Goal: Communication & Community: Answer question/provide support

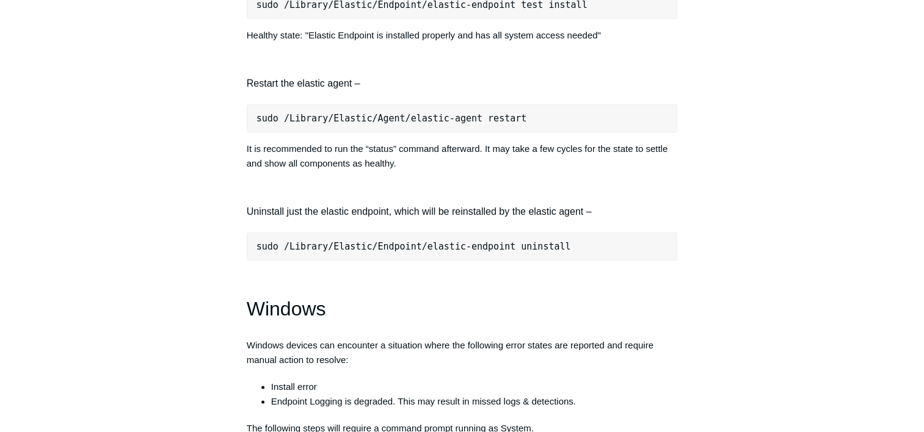
scroll to position [1465, 0]
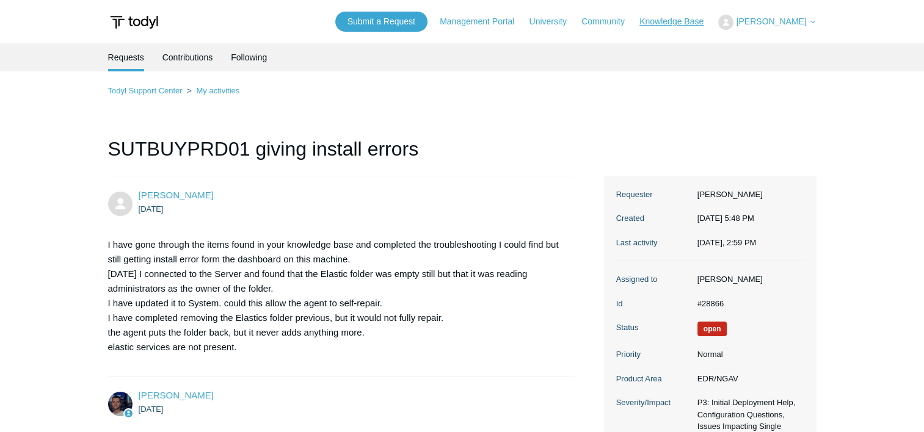
click at [691, 26] on link "Knowledge Base" at bounding box center [677, 21] width 76 height 13
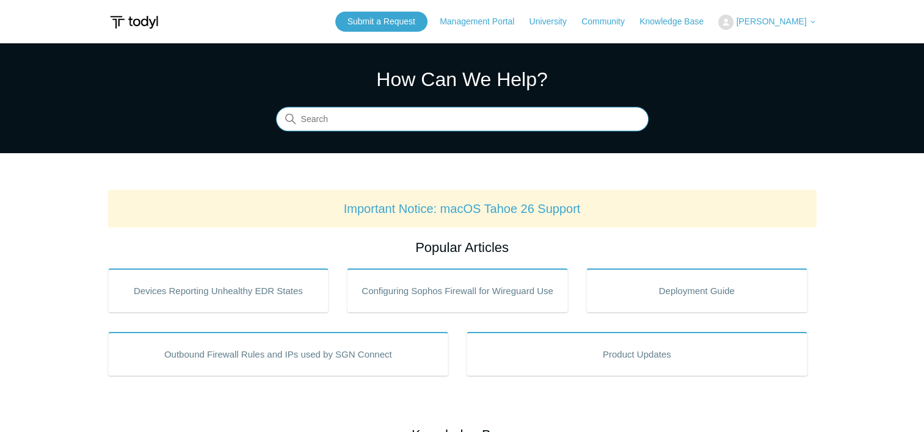
click at [459, 131] on input "Search" at bounding box center [462, 119] width 372 height 24
type input "agent issues"
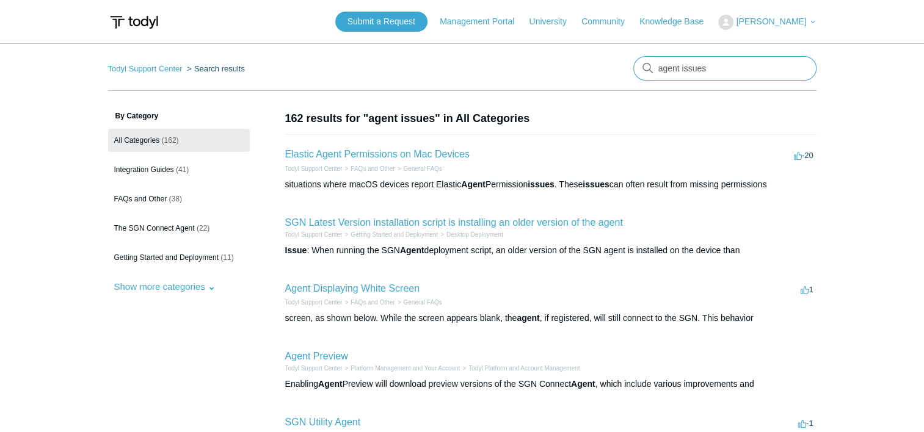
click at [703, 68] on input "agent issues" at bounding box center [724, 68] width 183 height 24
drag, startPoint x: 719, startPoint y: 67, endPoint x: 615, endPoint y: 73, distance: 104.0
click at [615, 73] on nav "Todyl Support Center Search results There are no matching results in this help …" at bounding box center [462, 73] width 708 height 35
type input "status"
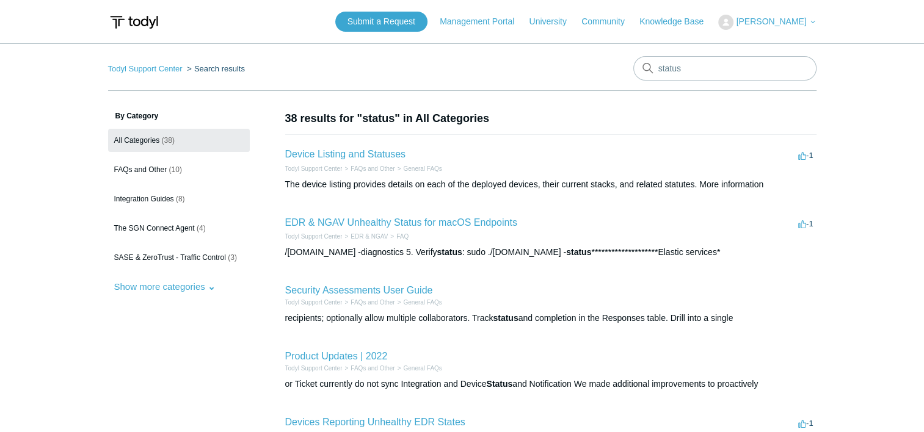
click at [371, 146] on li "Device Listing and Statuses -1 votes -1 Todyl Support Center FAQs and Other Gen…" at bounding box center [550, 168] width 531 height 69
click at [371, 148] on h2 "Device Listing and Statuses" at bounding box center [345, 154] width 120 height 15
click at [371, 153] on link "Device Listing and Statuses" at bounding box center [345, 154] width 120 height 10
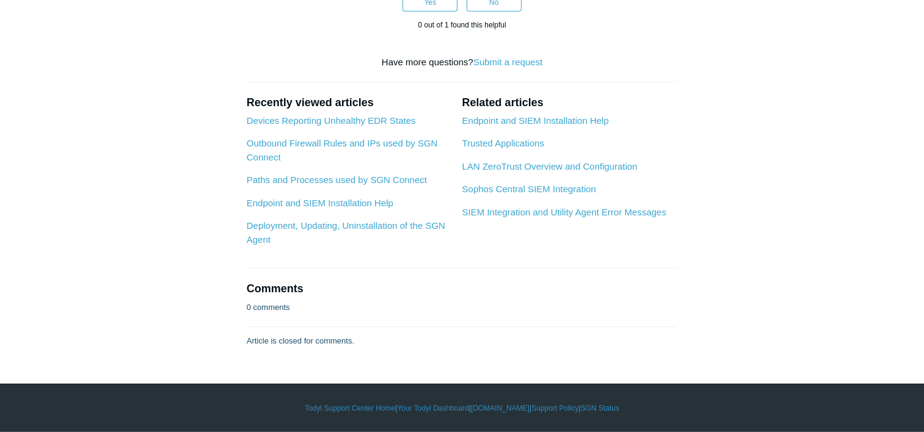
scroll to position [3541, 0]
click at [523, 126] on link "Endpoint and SIEM Installation Help" at bounding box center [535, 120] width 147 height 10
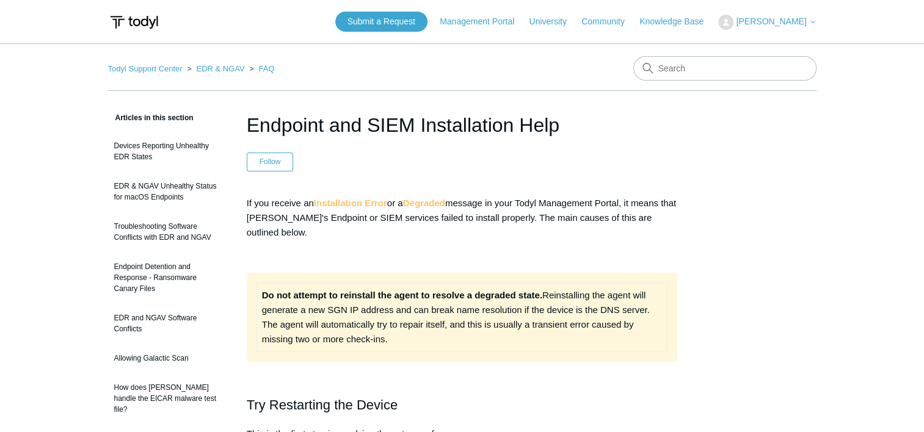
click at [397, 158] on header "Endpoint and SIEM Installation Help Follow Not yet followed by anyone" at bounding box center [462, 141] width 431 height 61
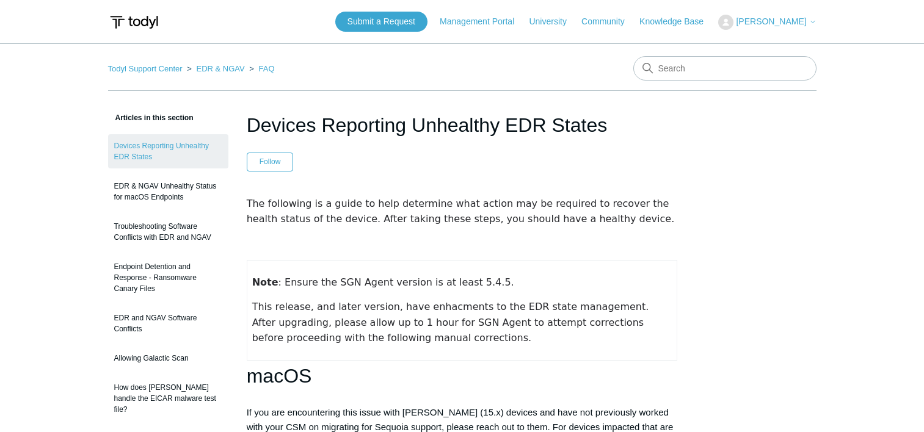
scroll to position [1465, 0]
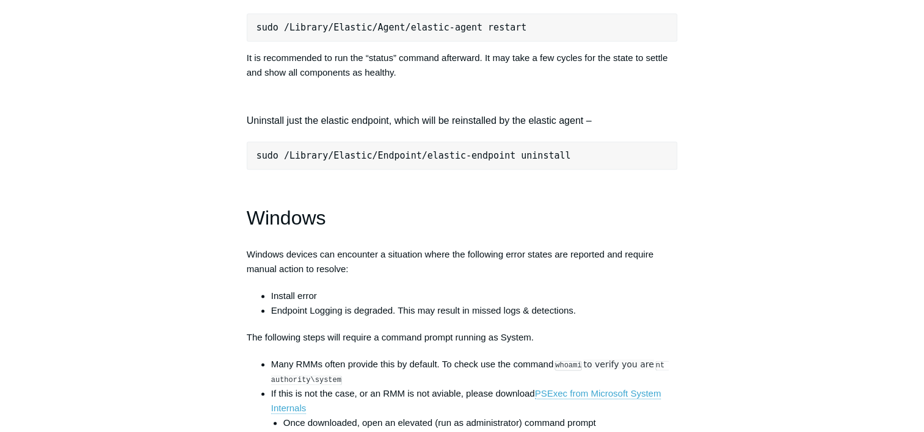
scroll to position [1832, 0]
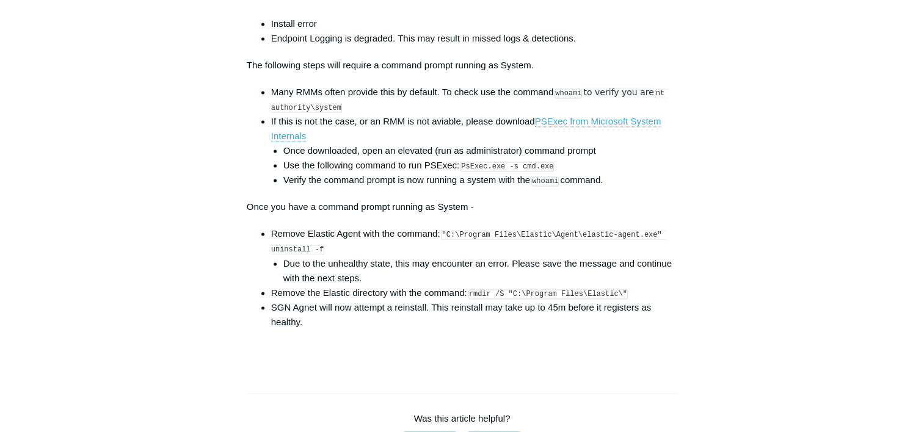
drag, startPoint x: 75, startPoint y: 411, endPoint x: 176, endPoint y: 296, distance: 152.7
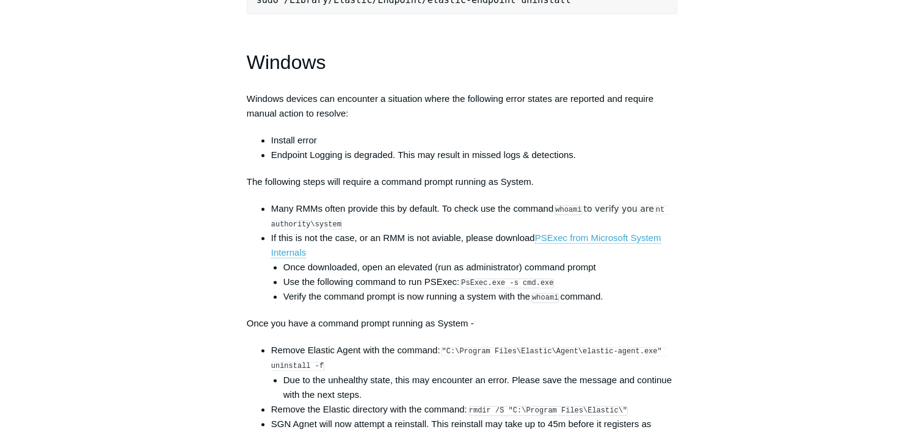
scroll to position [1710, 0]
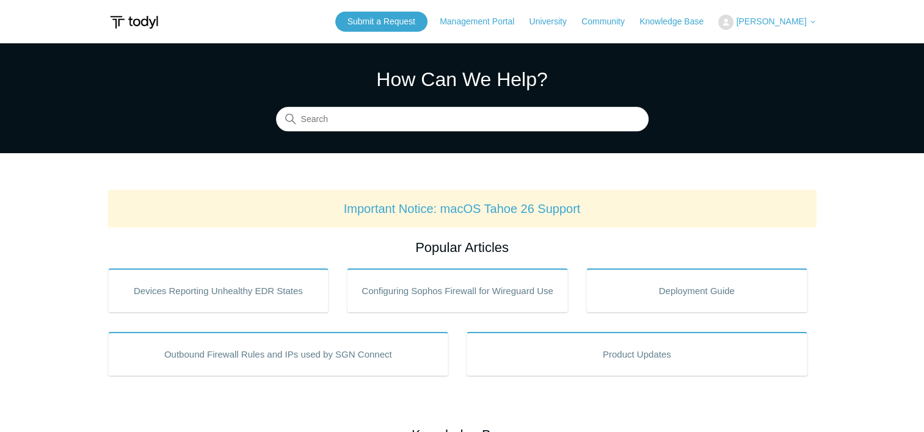
click at [773, 17] on span "[PERSON_NAME]" at bounding box center [771, 21] width 70 height 10
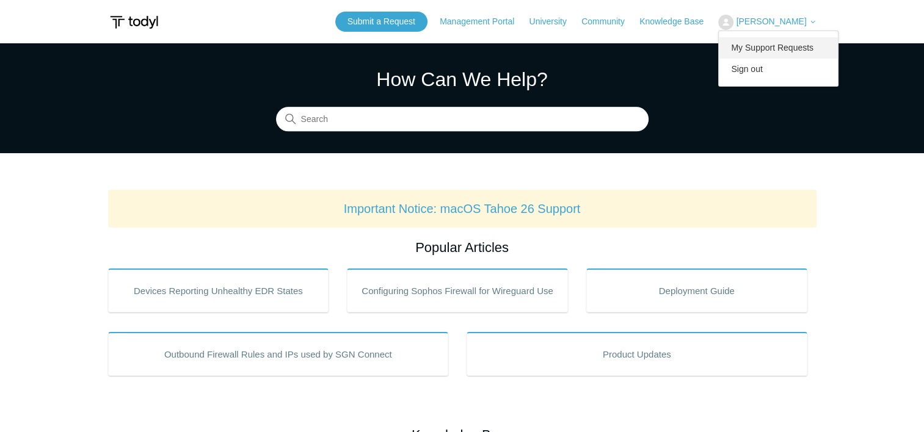
click at [760, 42] on link "My Support Requests" at bounding box center [778, 47] width 119 height 21
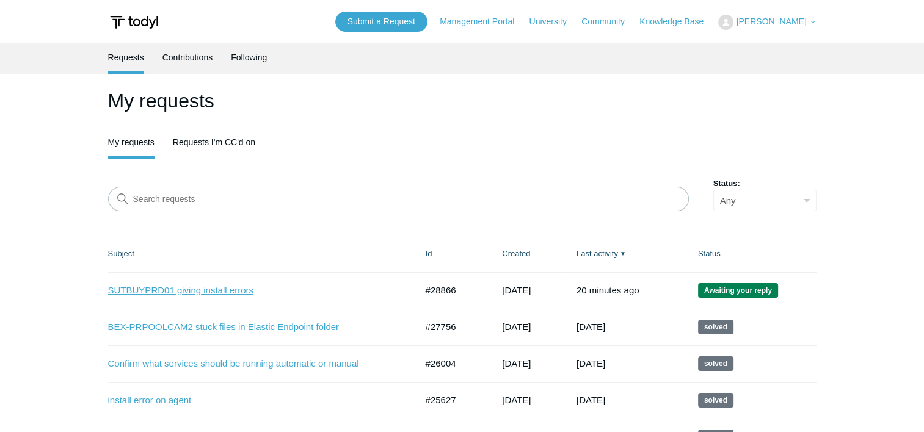
click at [194, 294] on link "SUTBUYPRD01 giving install errors" at bounding box center [253, 291] width 290 height 14
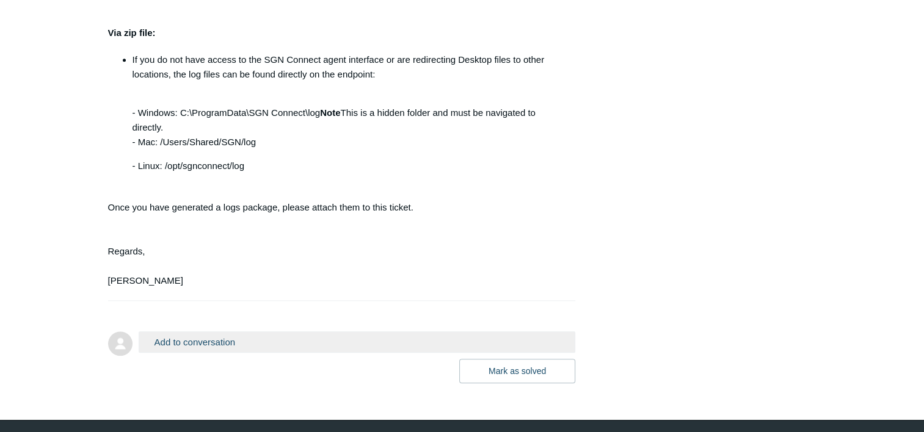
scroll to position [1382, 0]
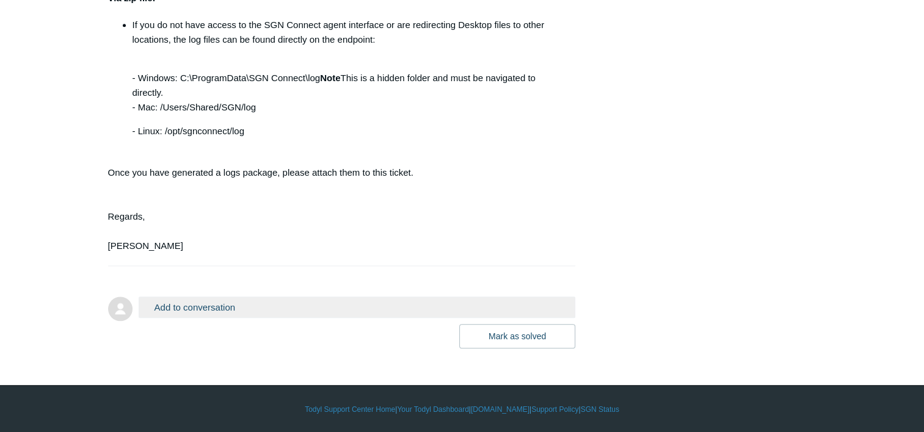
click at [375, 304] on button "Add to conversation" at bounding box center [357, 307] width 437 height 21
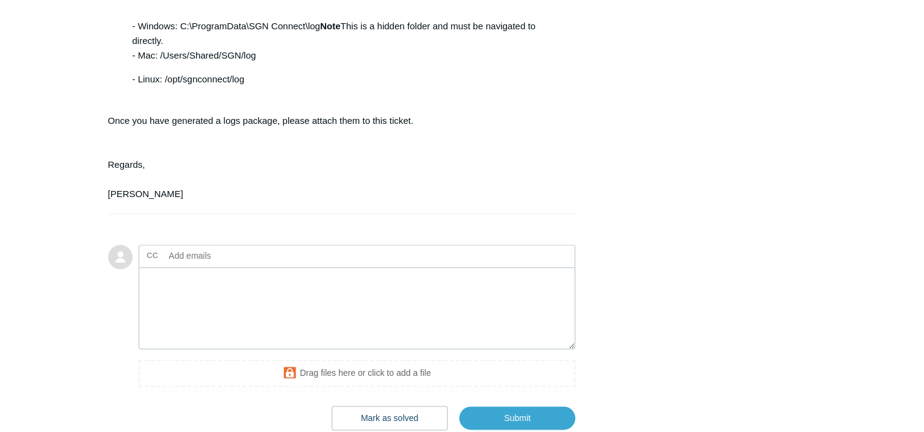
scroll to position [1504, 0]
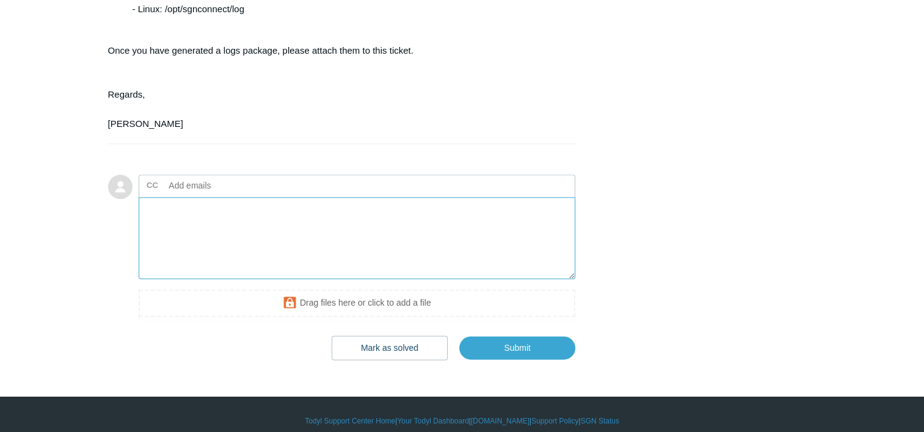
click at [346, 267] on textarea "Add your reply" at bounding box center [357, 238] width 437 height 82
type textarea "T"
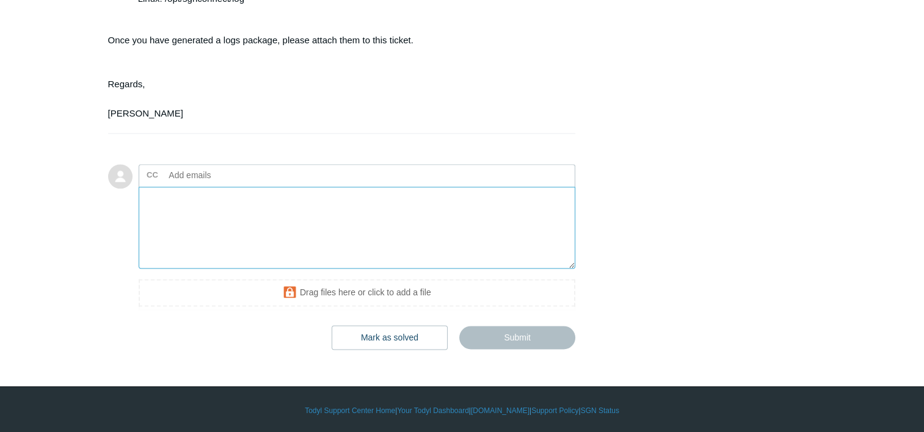
scroll to position [1516, 0]
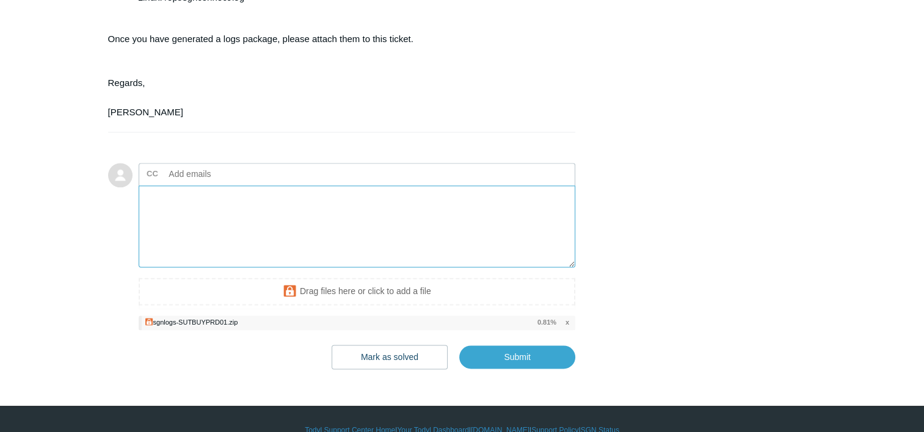
click at [244, 220] on textarea "Add your reply" at bounding box center [357, 227] width 437 height 82
click at [337, 195] on textarea "I have made sure it is not an arm based device." at bounding box center [357, 227] width 437 height 82
click at [348, 190] on textarea "I have made sure it is not an arm-based device." at bounding box center [357, 227] width 437 height 82
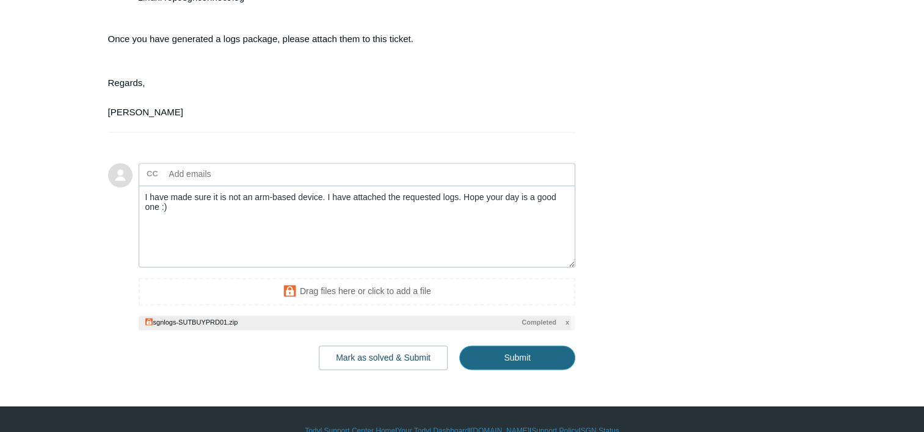
click at [494, 364] on input "Submit" at bounding box center [517, 358] width 116 height 24
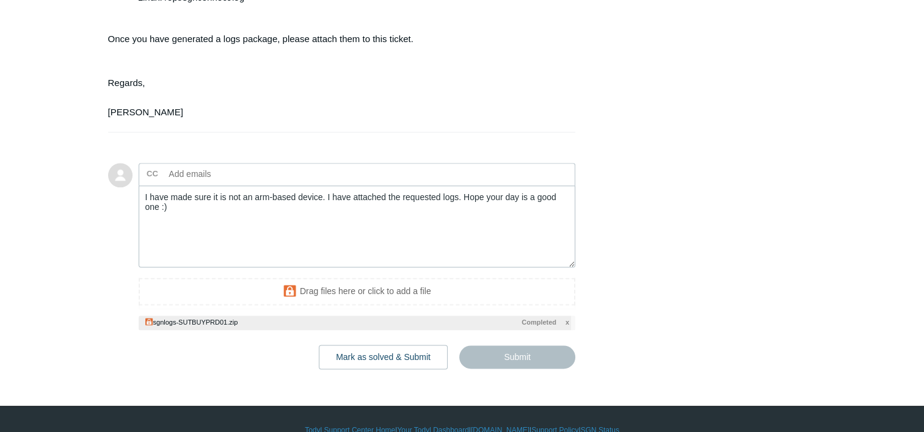
type textarea "I have made sure it is not an arm-based device. I have attached the requested l…"
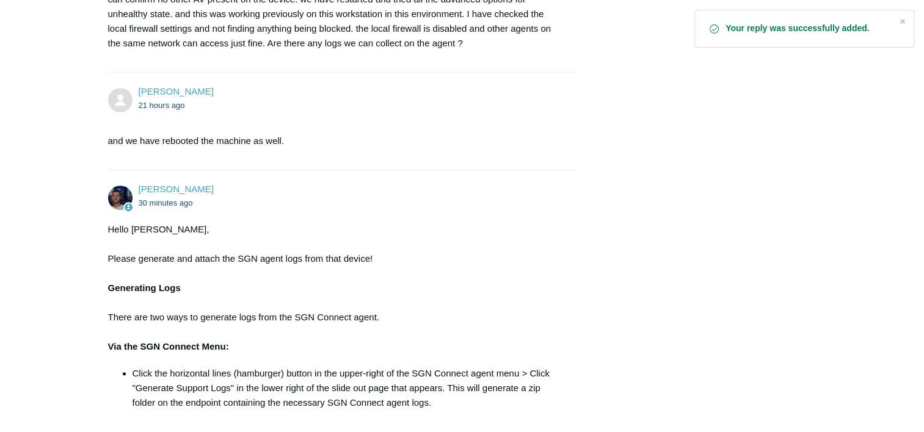
scroll to position [768, 0]
